Goal: Navigation & Orientation: Find specific page/section

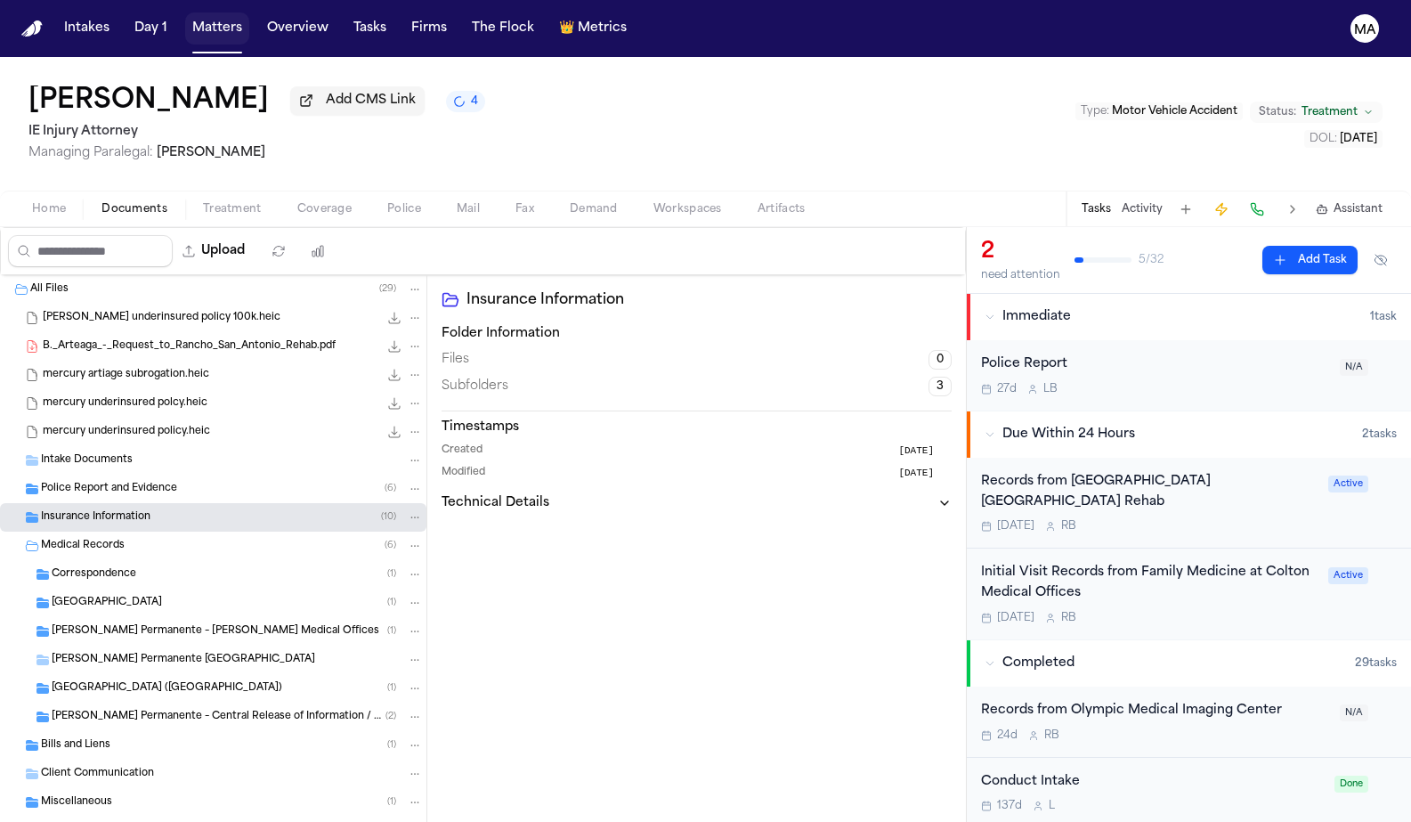
click at [185, 17] on button "Matters" at bounding box center [217, 28] width 64 height 32
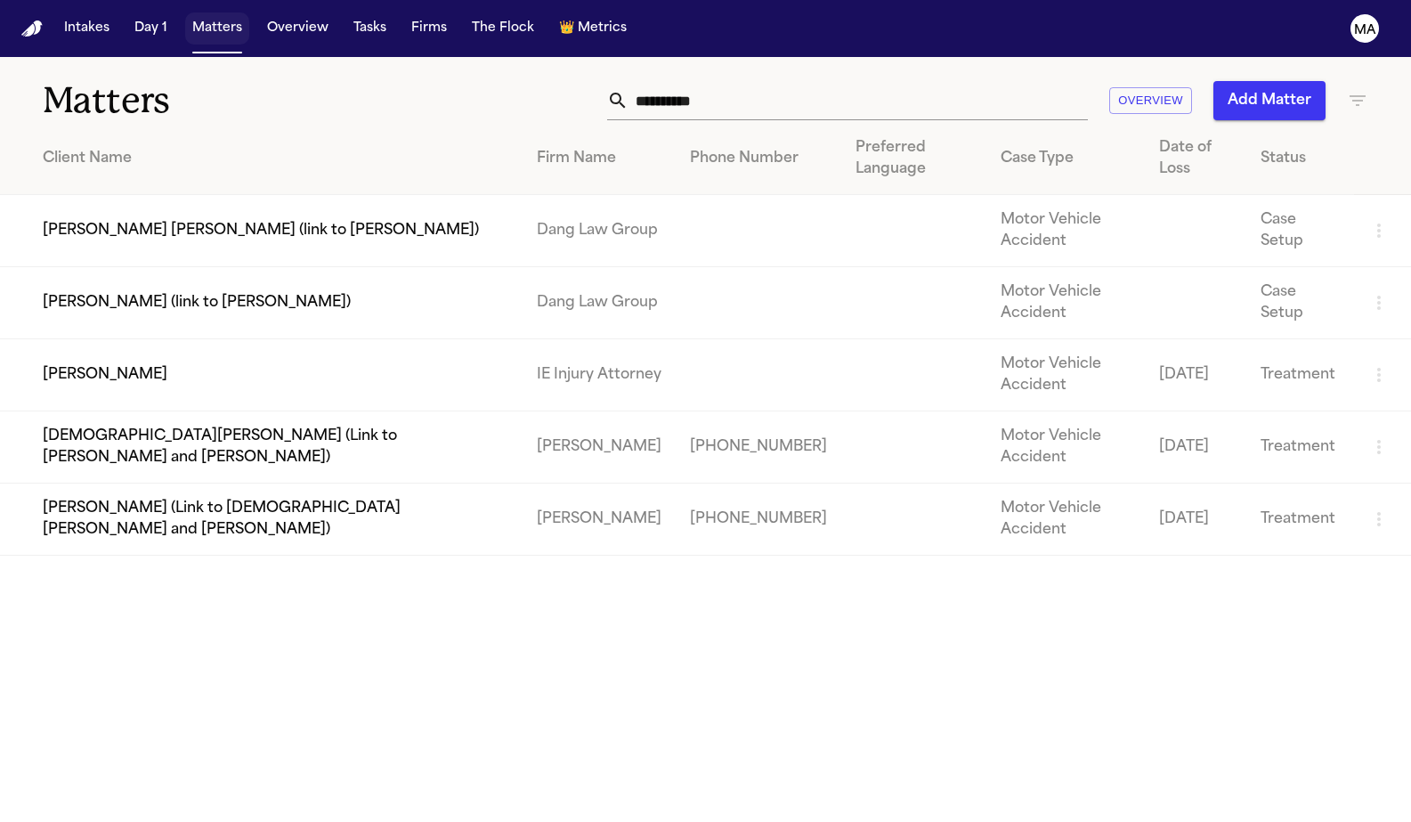
click at [185, 17] on button "Matters" at bounding box center [217, 28] width 64 height 32
drag, startPoint x: 970, startPoint y: 77, endPoint x: 678, endPoint y: 29, distance: 294.9
click at [678, 29] on div "**********" at bounding box center [705, 411] width 1411 height 822
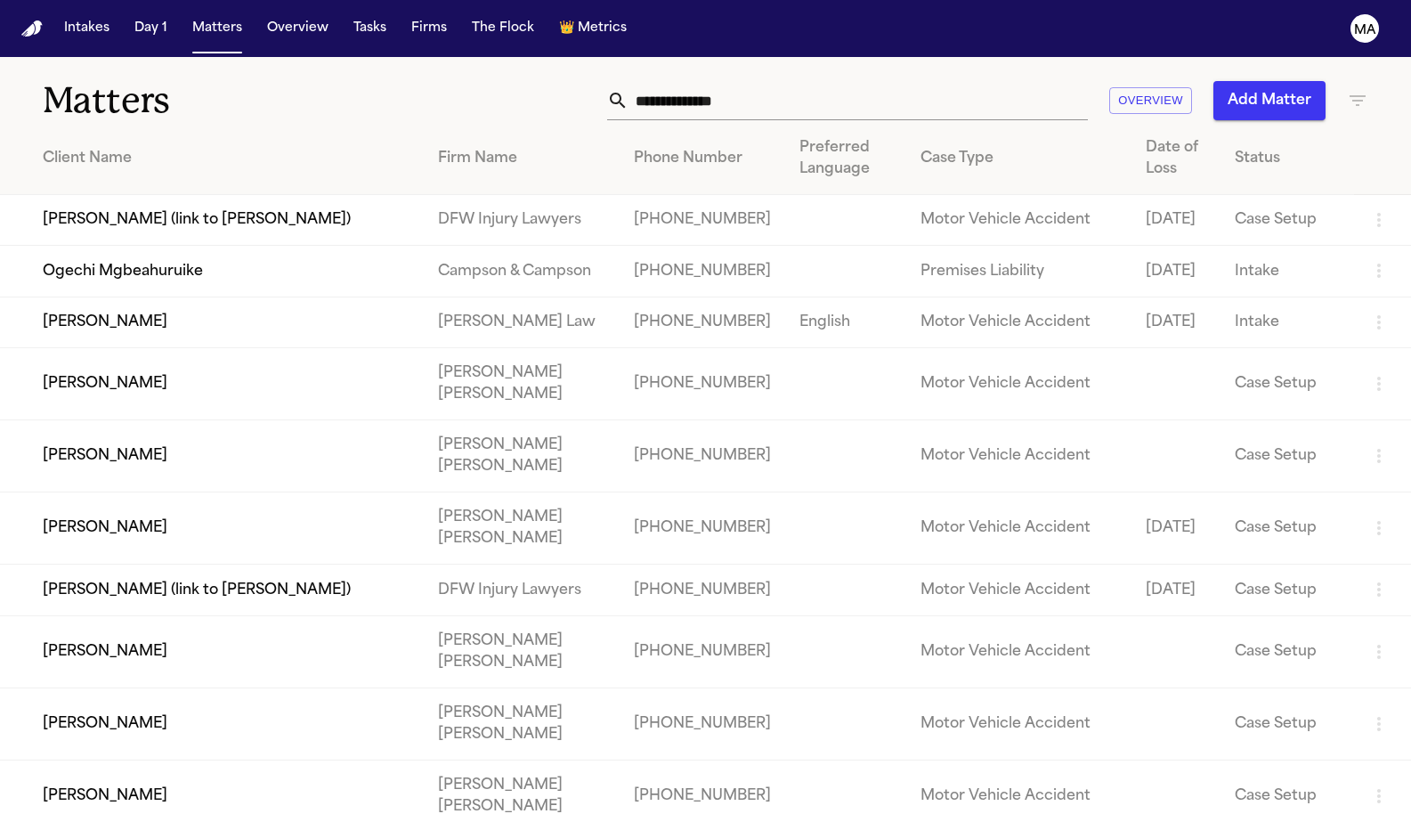
click at [1358, 95] on icon "button" at bounding box center [1358, 100] width 16 height 11
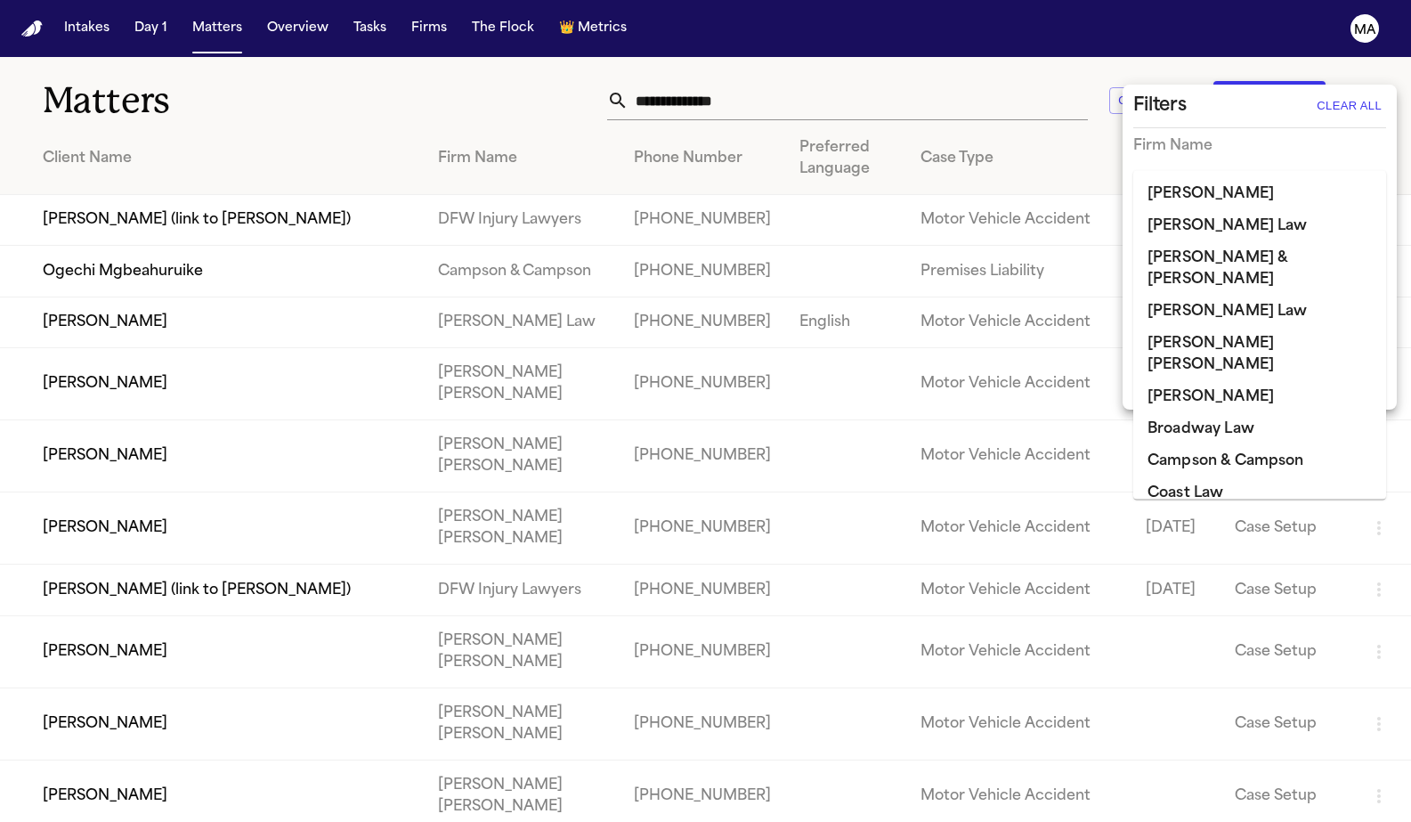
click at [1230, 171] on input "text" at bounding box center [1246, 183] width 226 height 25
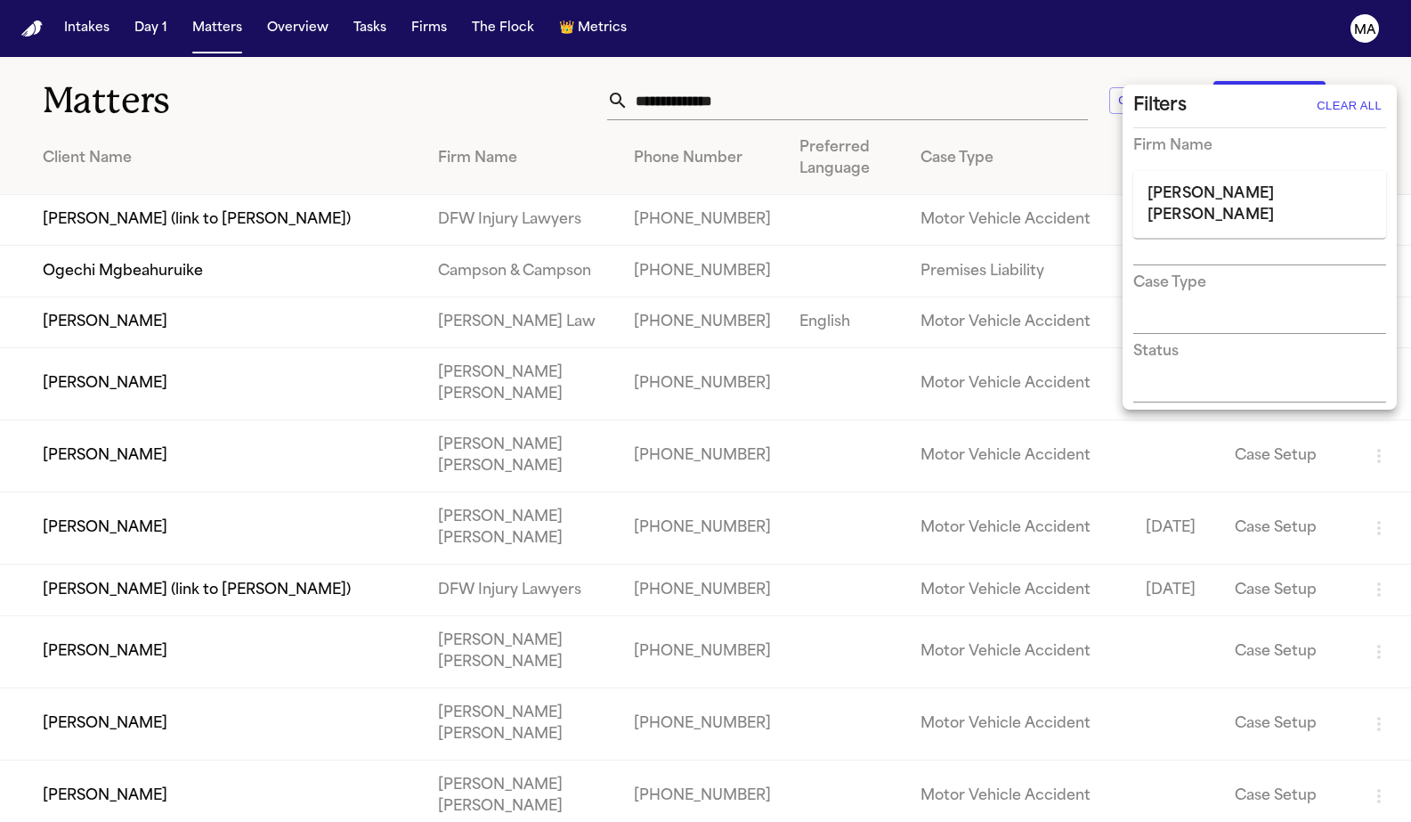
type input "***"
click at [1201, 188] on ul "[PERSON_NAME] [PERSON_NAME]" at bounding box center [1259, 205] width 253 height 68
type input "****"
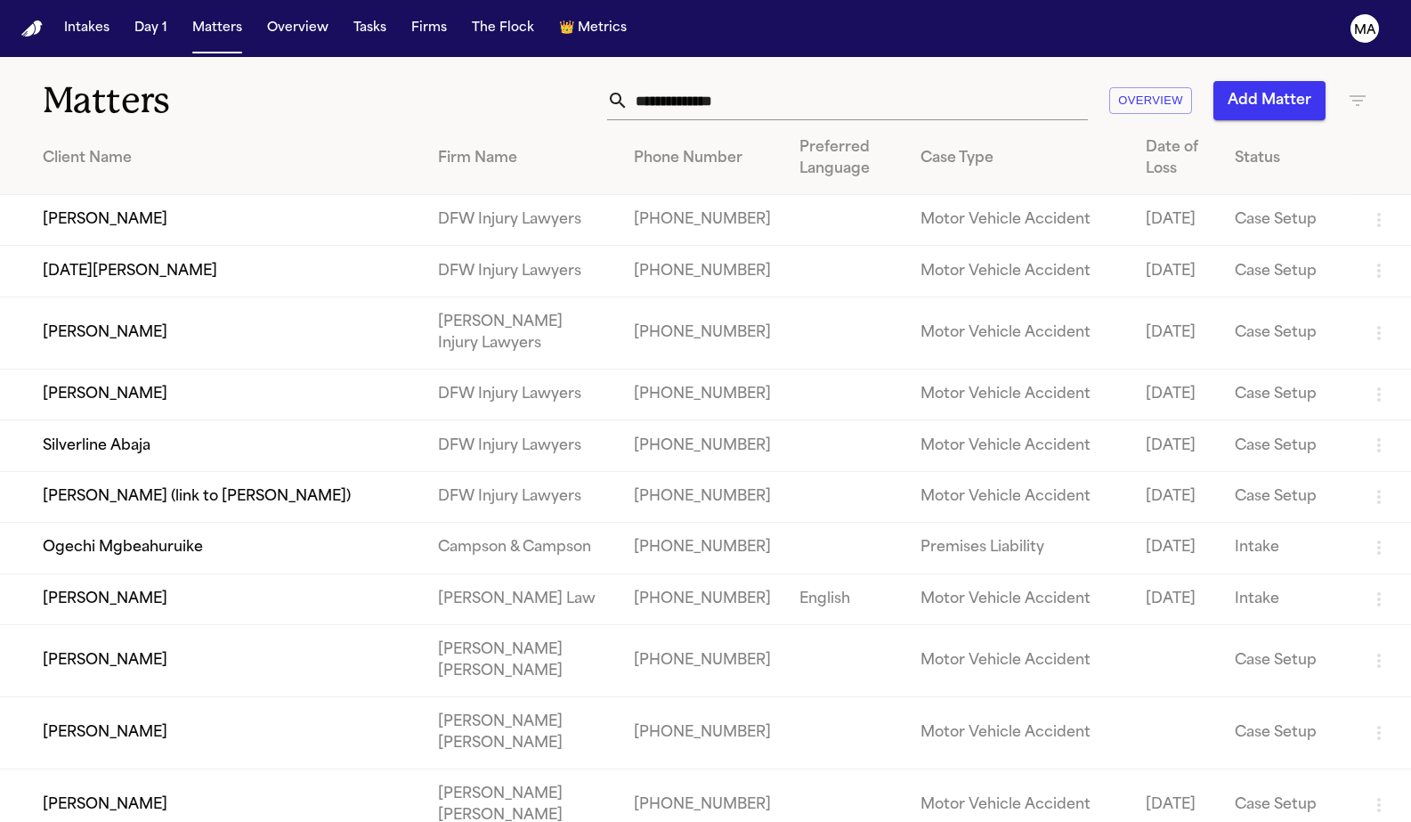
click at [1243, 246] on td "Case Setup" at bounding box center [1288, 271] width 134 height 51
click at [1352, 95] on icon "button" at bounding box center [1358, 100] width 16 height 11
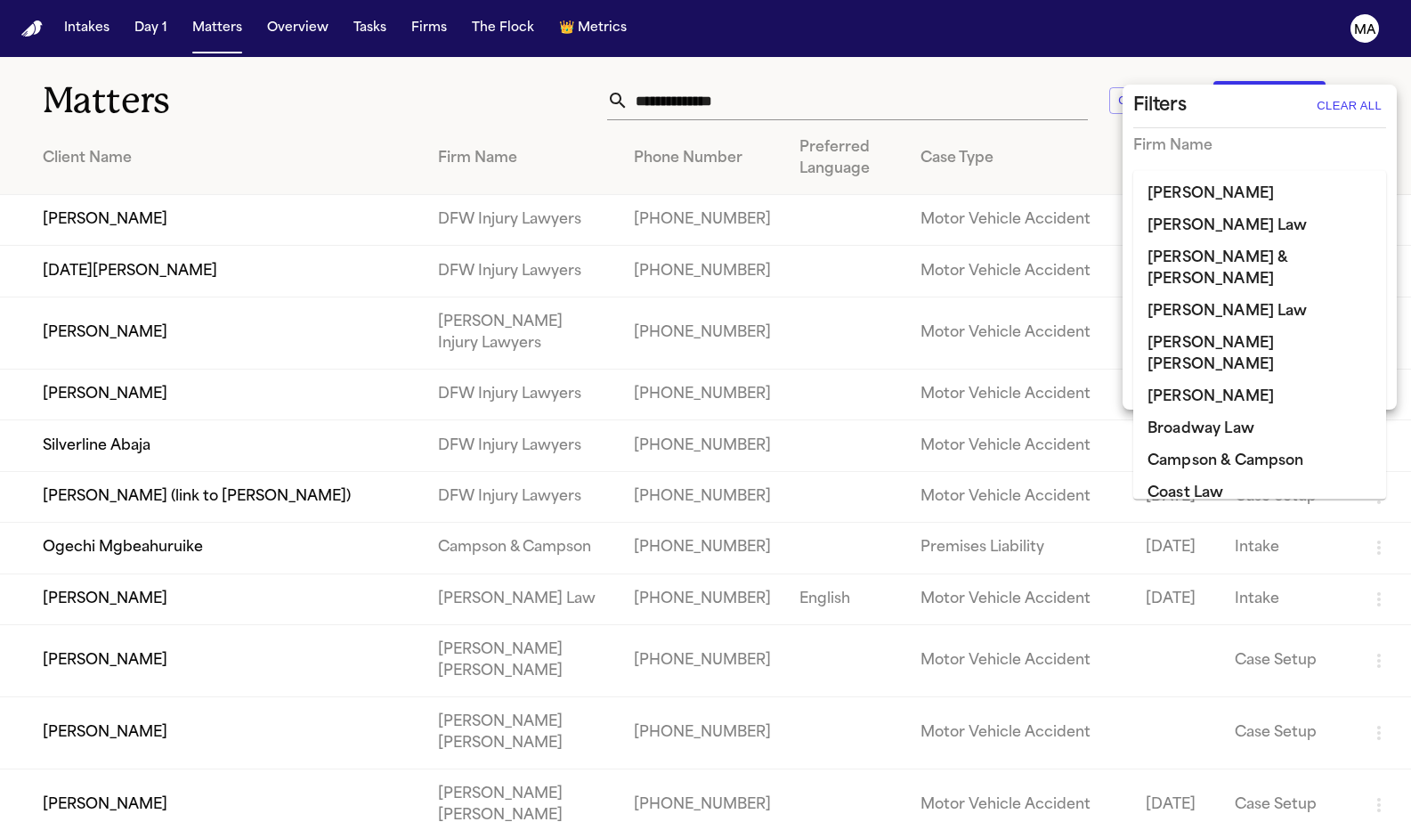
click at [1186, 171] on input "text" at bounding box center [1246, 183] width 226 height 25
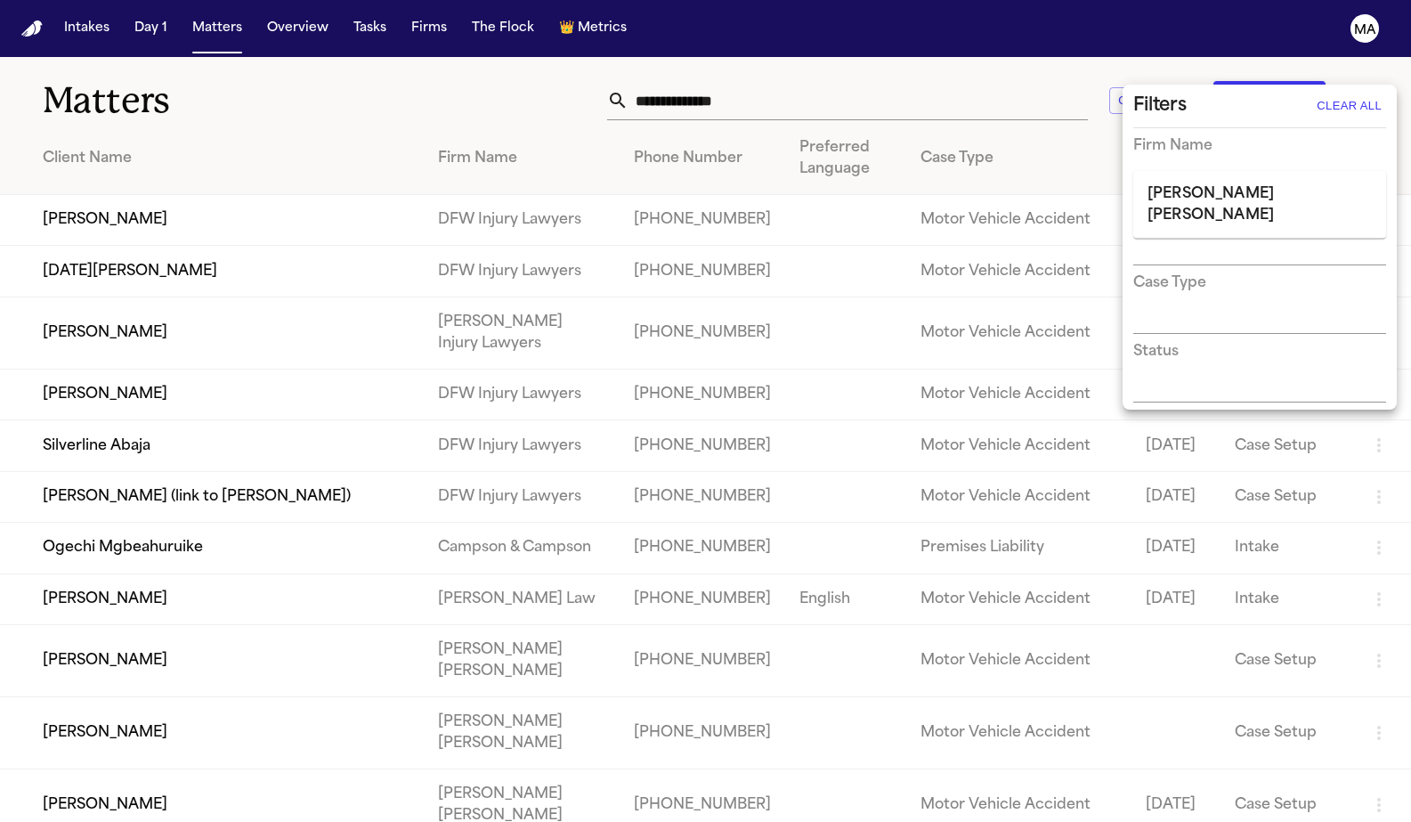
type input "******"
click at [1164, 186] on li "[PERSON_NAME] [PERSON_NAME]" at bounding box center [1259, 204] width 253 height 53
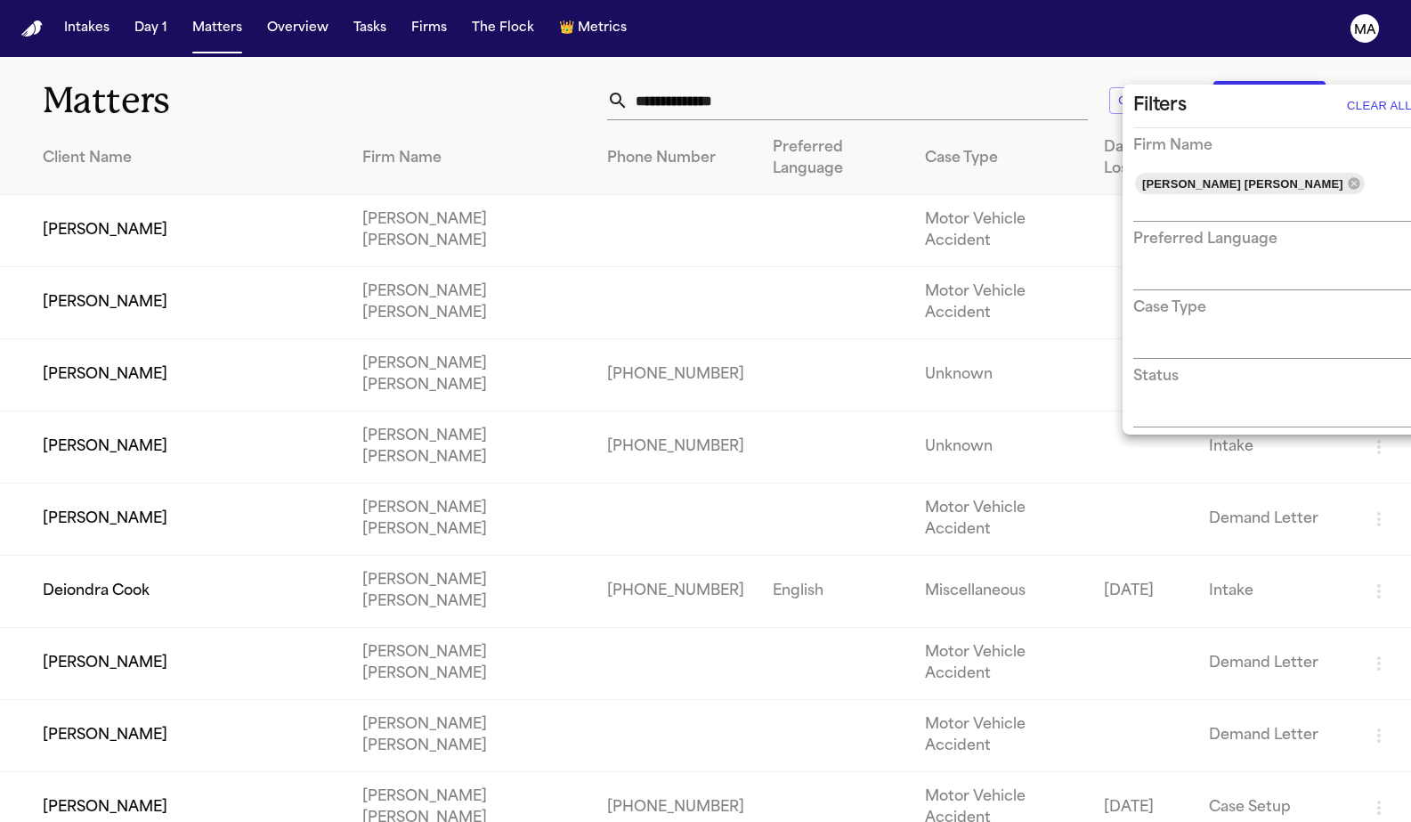
click at [480, 49] on div at bounding box center [705, 411] width 1411 height 822
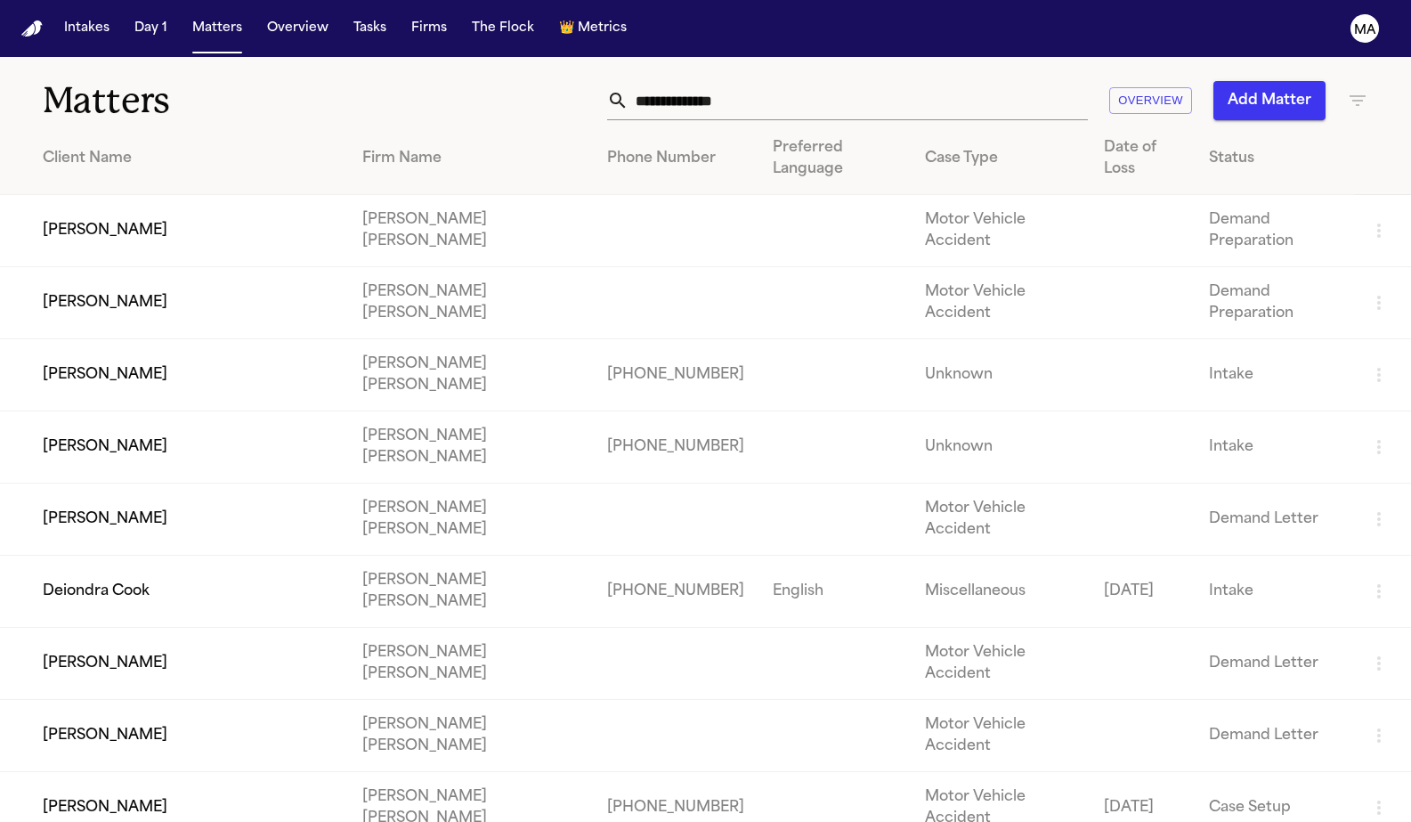
click at [76, 267] on td "[PERSON_NAME]" at bounding box center [174, 303] width 348 height 72
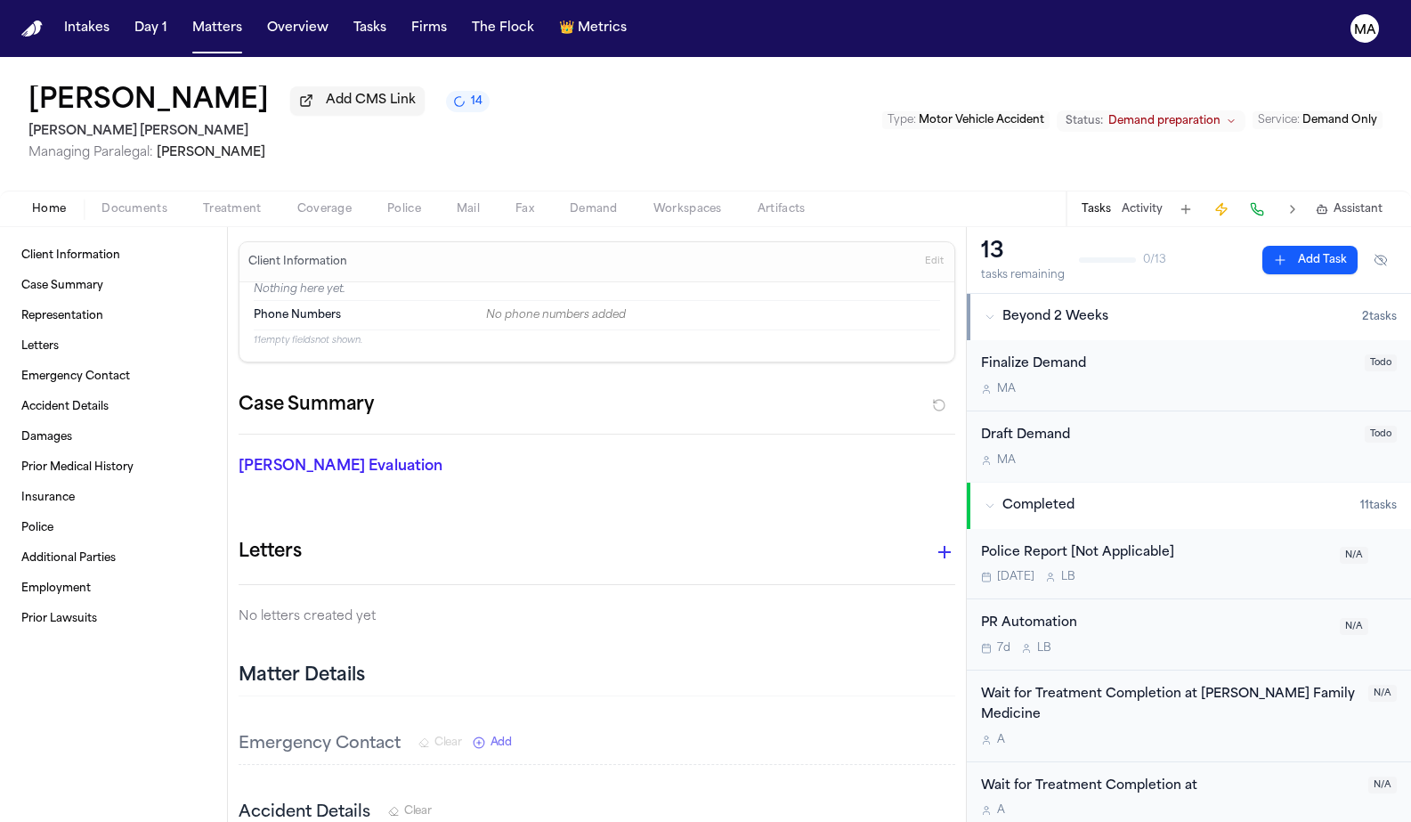
click at [471, 94] on span "14" at bounding box center [477, 101] width 12 height 14
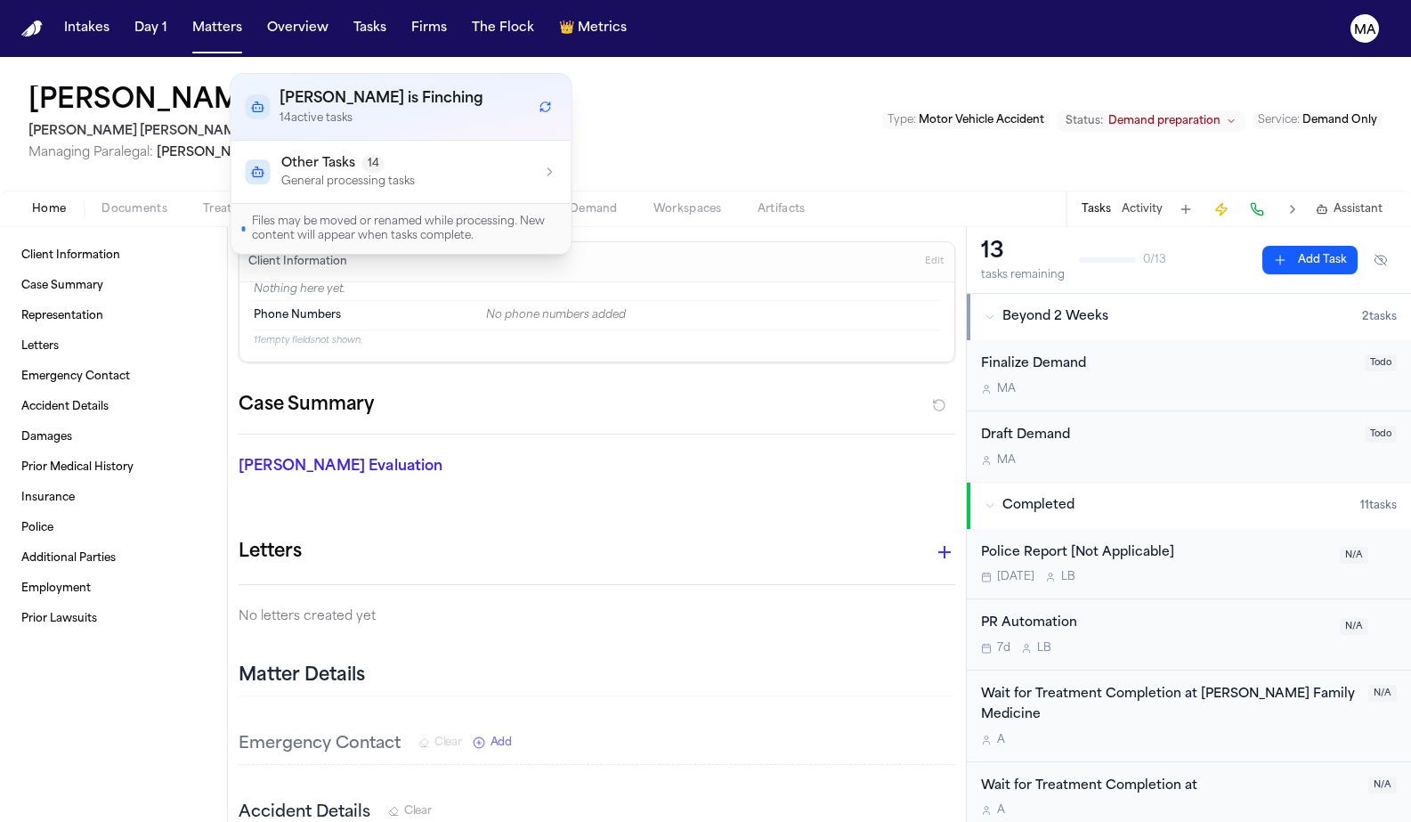
click at [300, 175] on p "General processing tasks" at bounding box center [348, 182] width 134 height 14
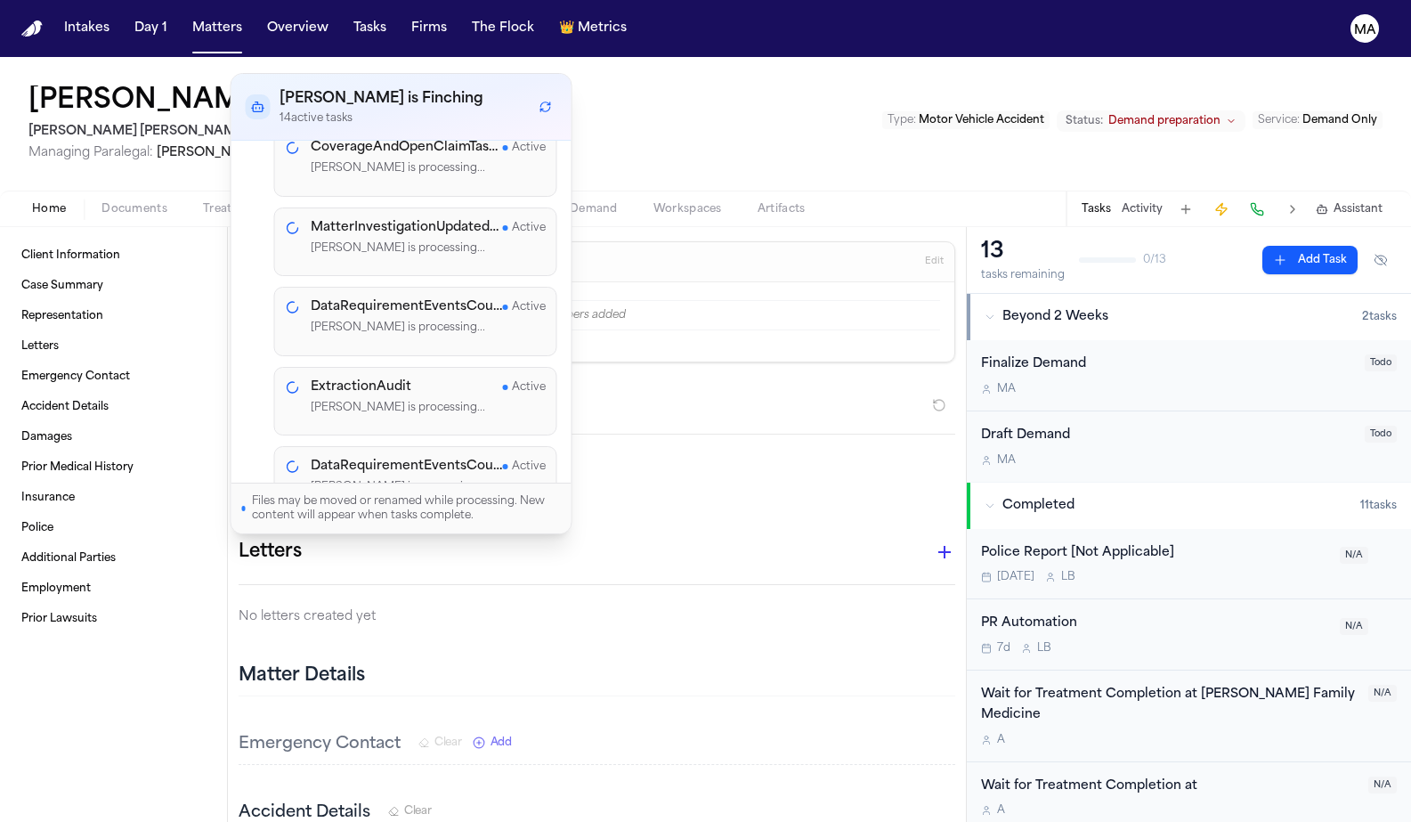
scroll to position [553, 0]
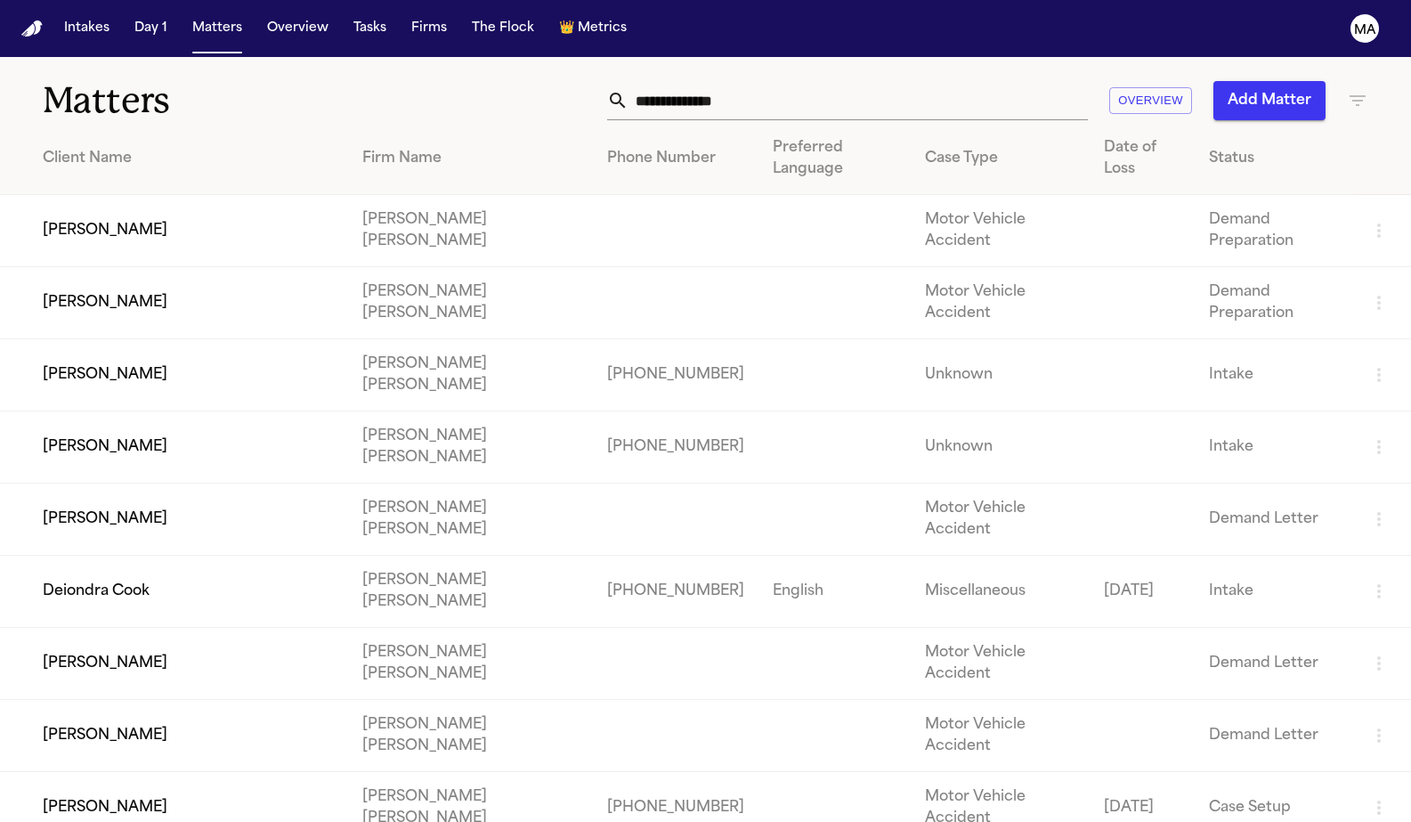
click at [110, 195] on td "[PERSON_NAME]" at bounding box center [174, 231] width 348 height 72
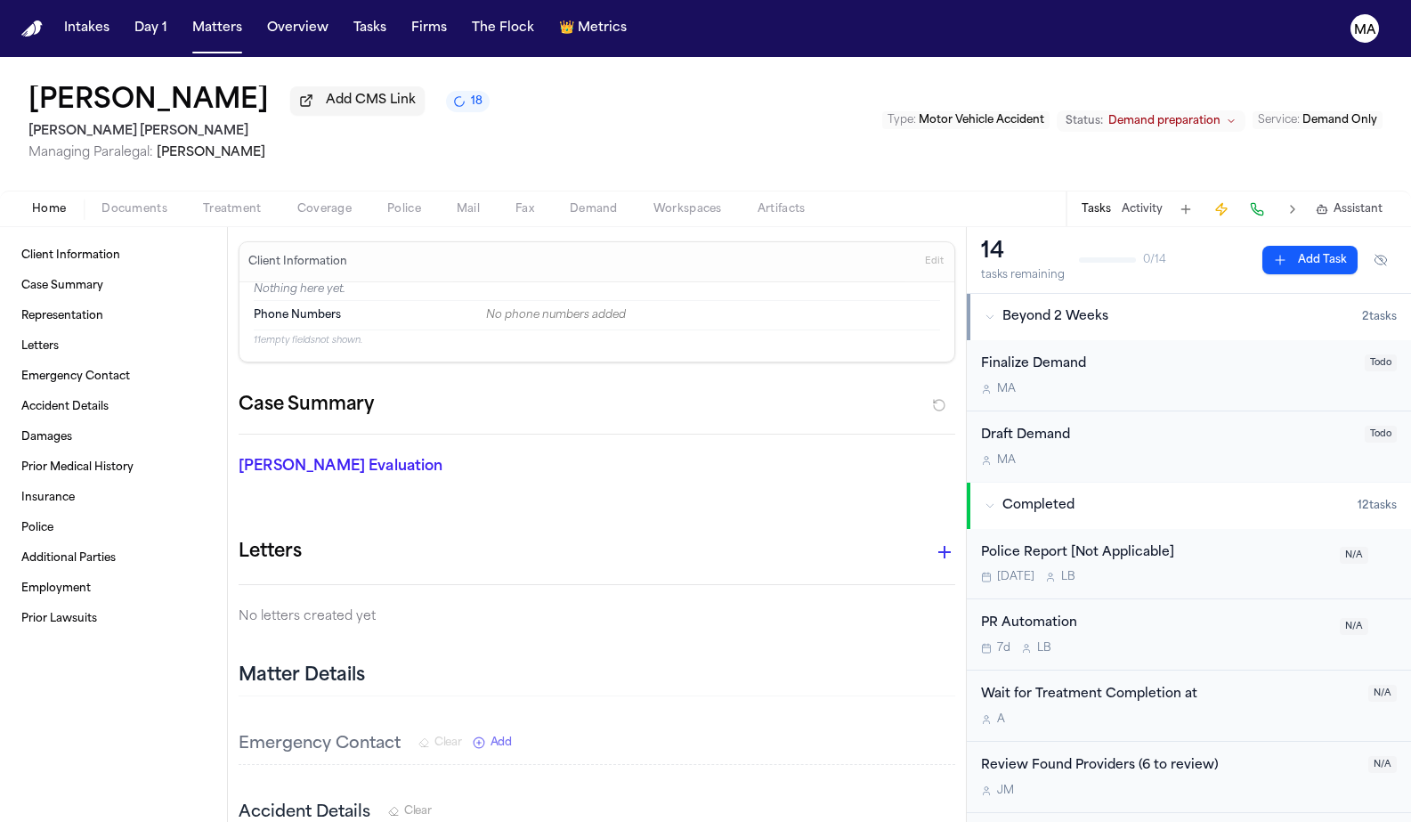
click at [446, 91] on button "18" at bounding box center [468, 101] width 44 height 21
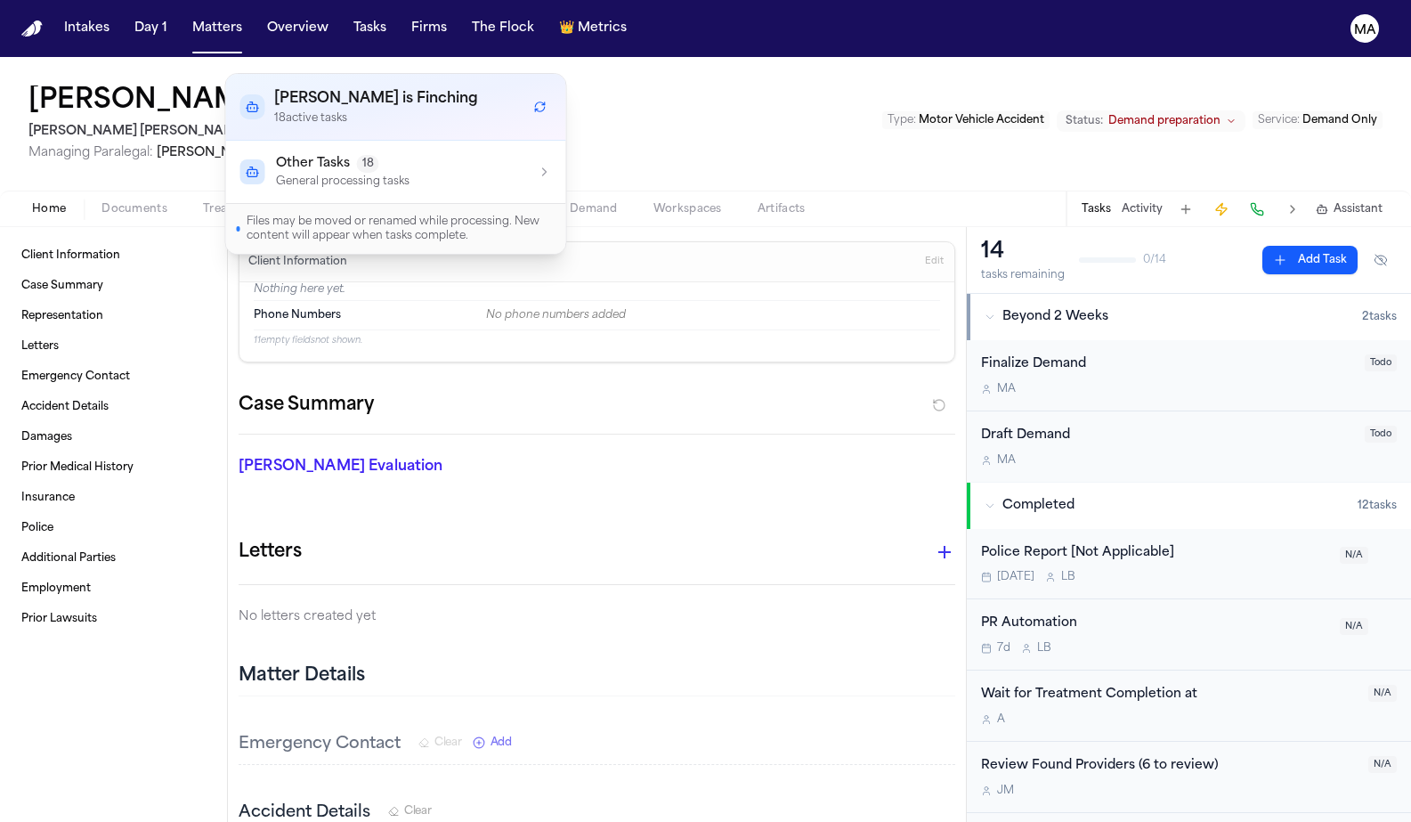
click at [307, 175] on p "General processing tasks" at bounding box center [343, 182] width 134 height 14
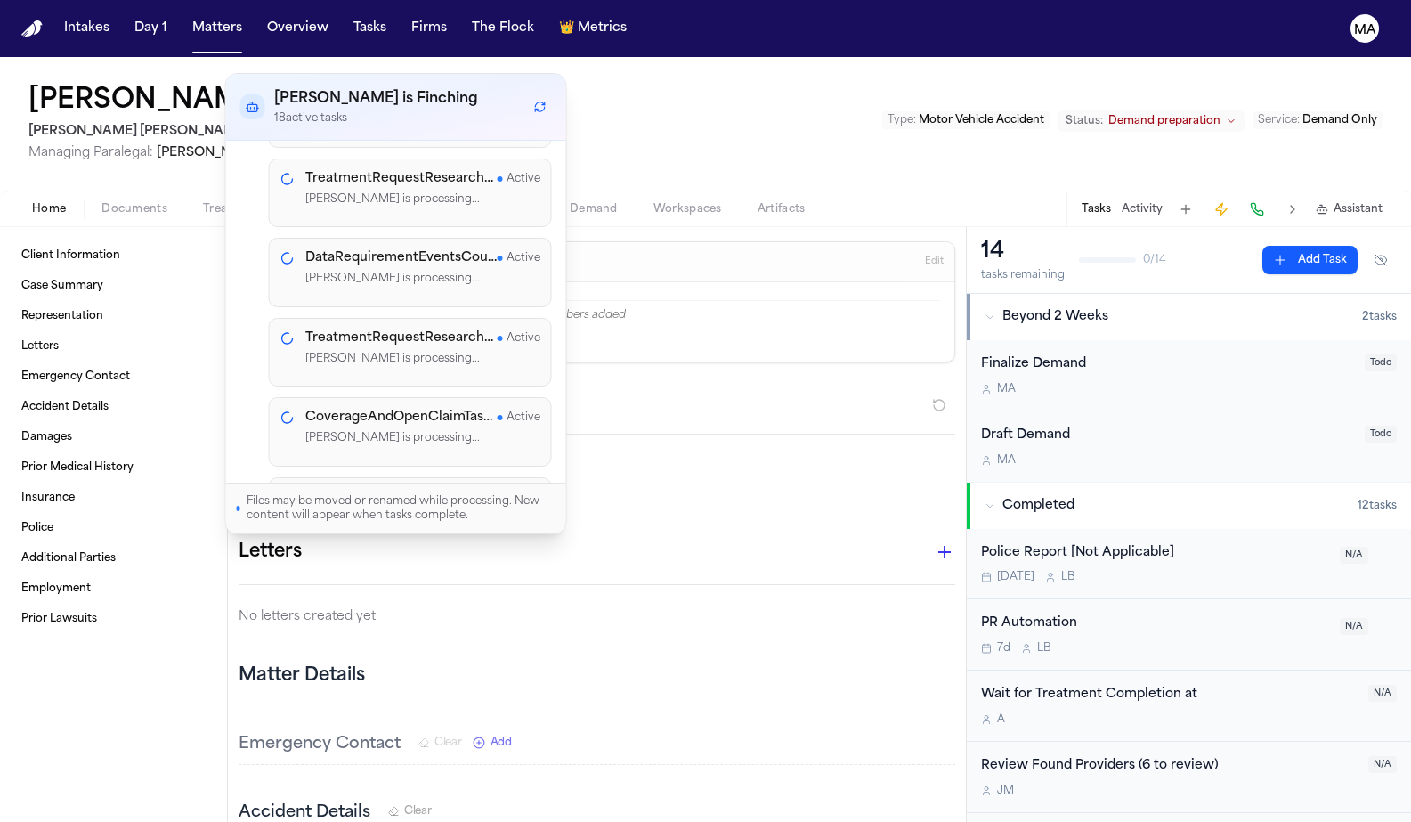
scroll to position [584, 0]
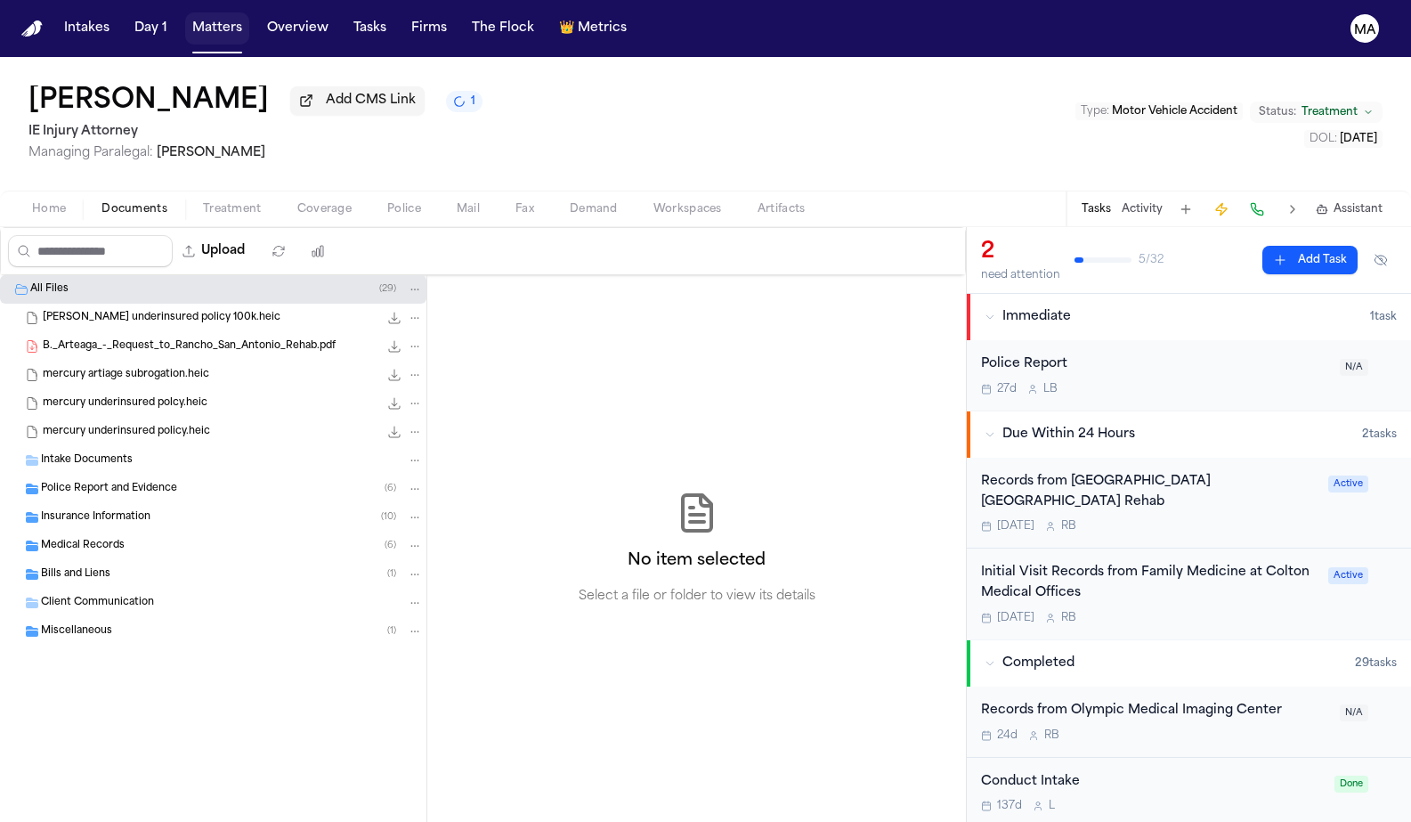
click at [185, 23] on button "Matters" at bounding box center [217, 28] width 64 height 32
